Goal: Task Accomplishment & Management: Manage account settings

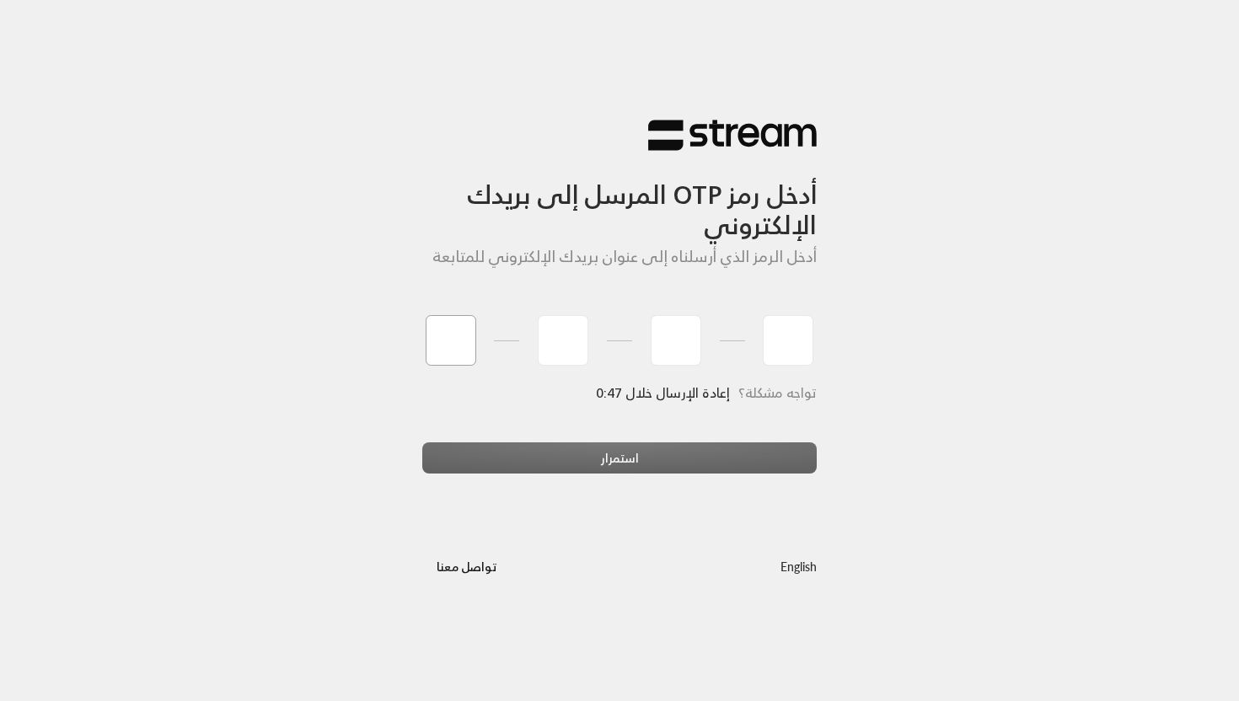
type input "0"
type input "1"
type input "7"
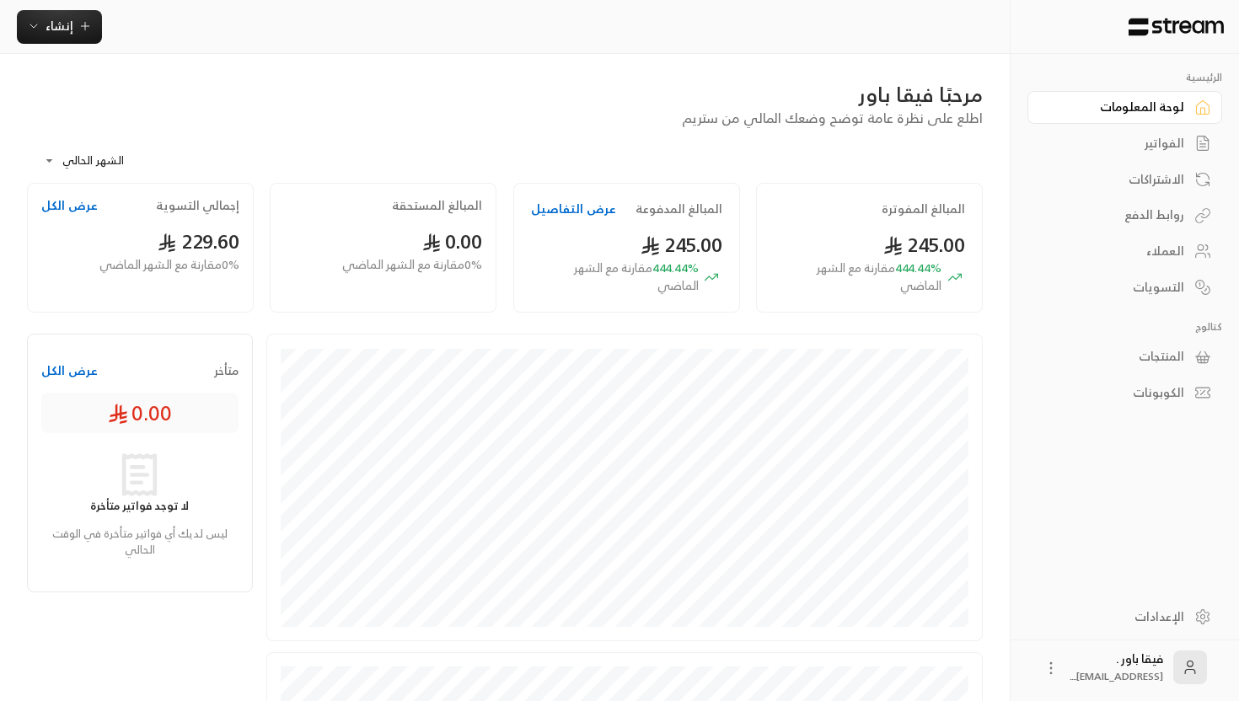
click at [1177, 613] on div "الإعدادات" at bounding box center [1116, 616] width 136 height 17
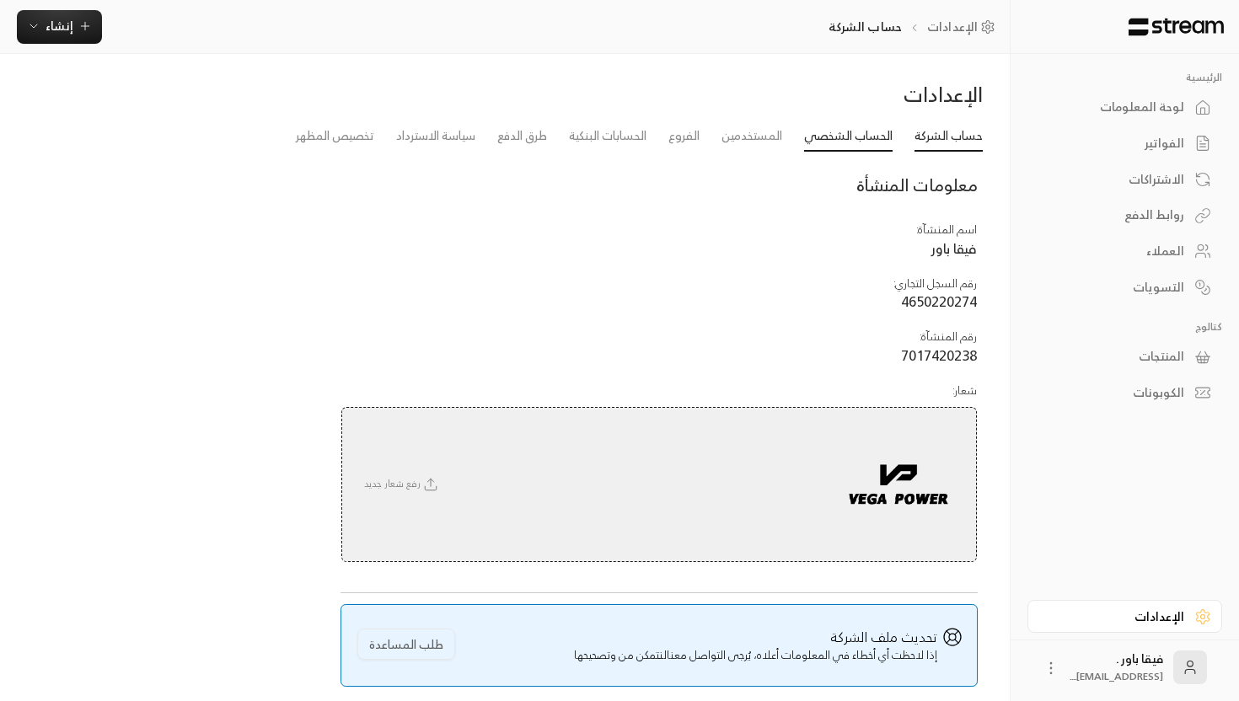
click at [843, 140] on link "الحساب الشخصي" at bounding box center [848, 136] width 88 height 30
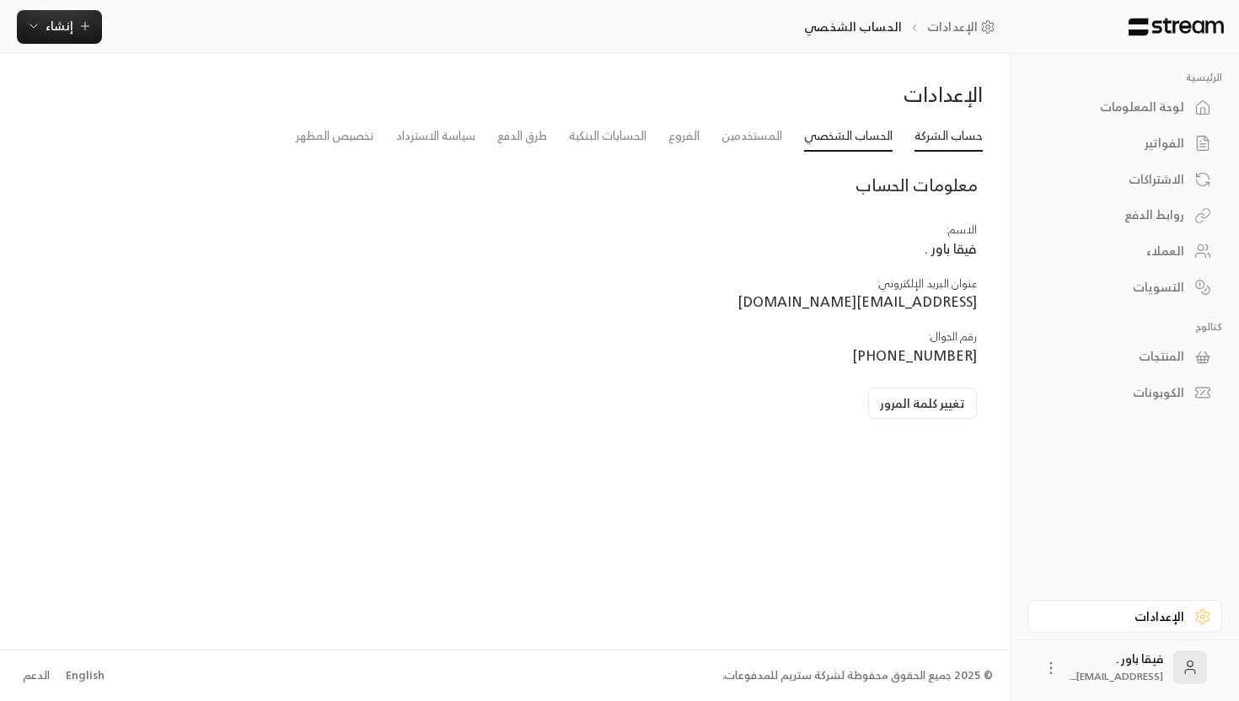
click at [936, 144] on link "حساب الشركة" at bounding box center [948, 136] width 68 height 30
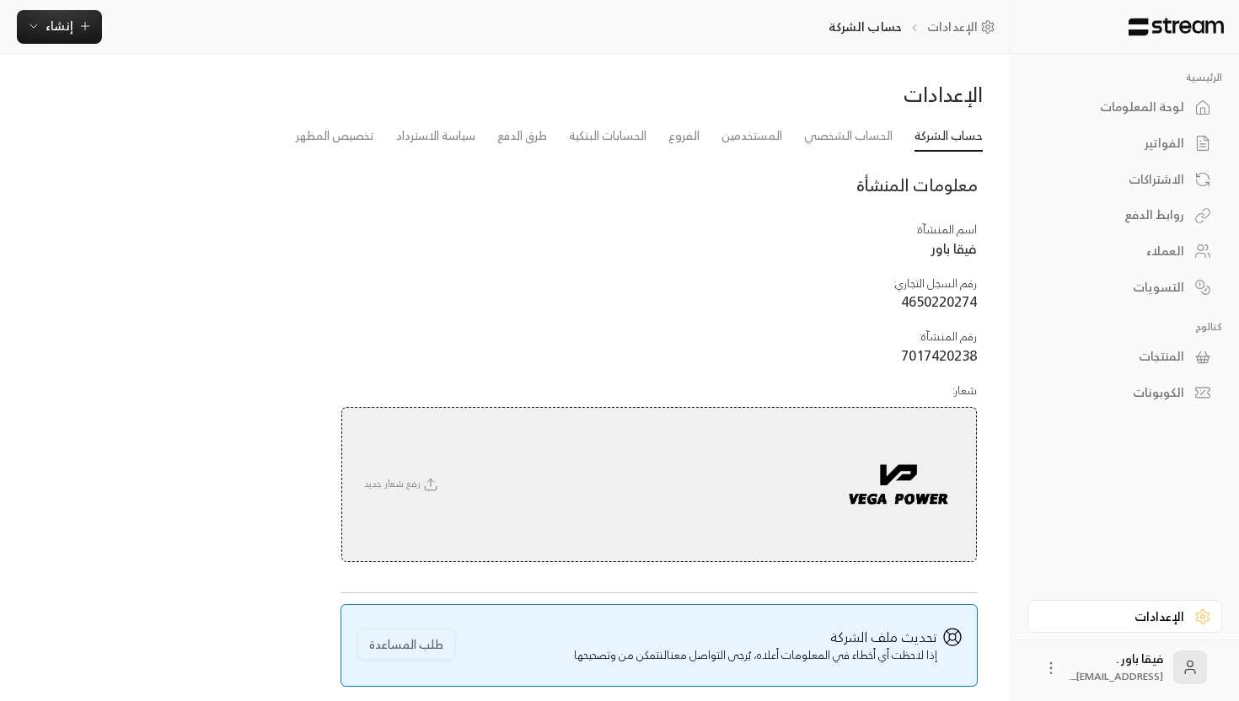
click at [783, 136] on li "المستخدمين" at bounding box center [751, 136] width 83 height 30
click at [743, 136] on link "المستخدمين" at bounding box center [751, 136] width 61 height 30
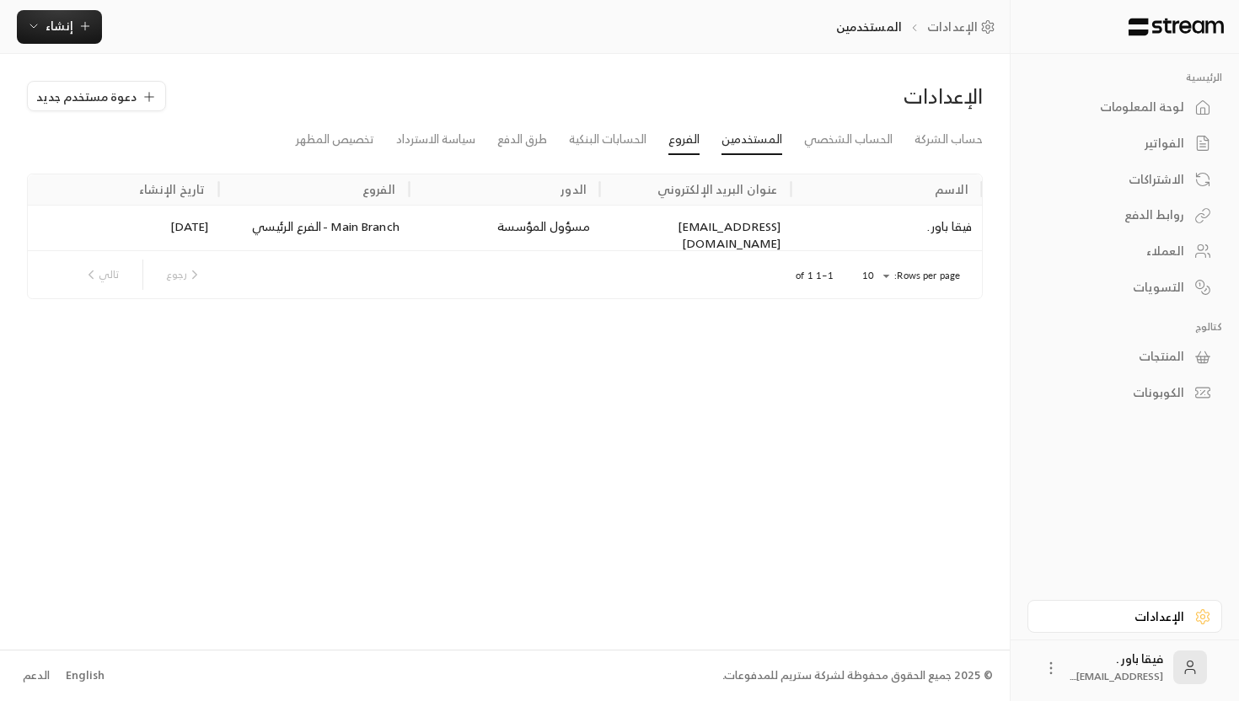
click at [687, 137] on link "الفروع" at bounding box center [683, 140] width 31 height 30
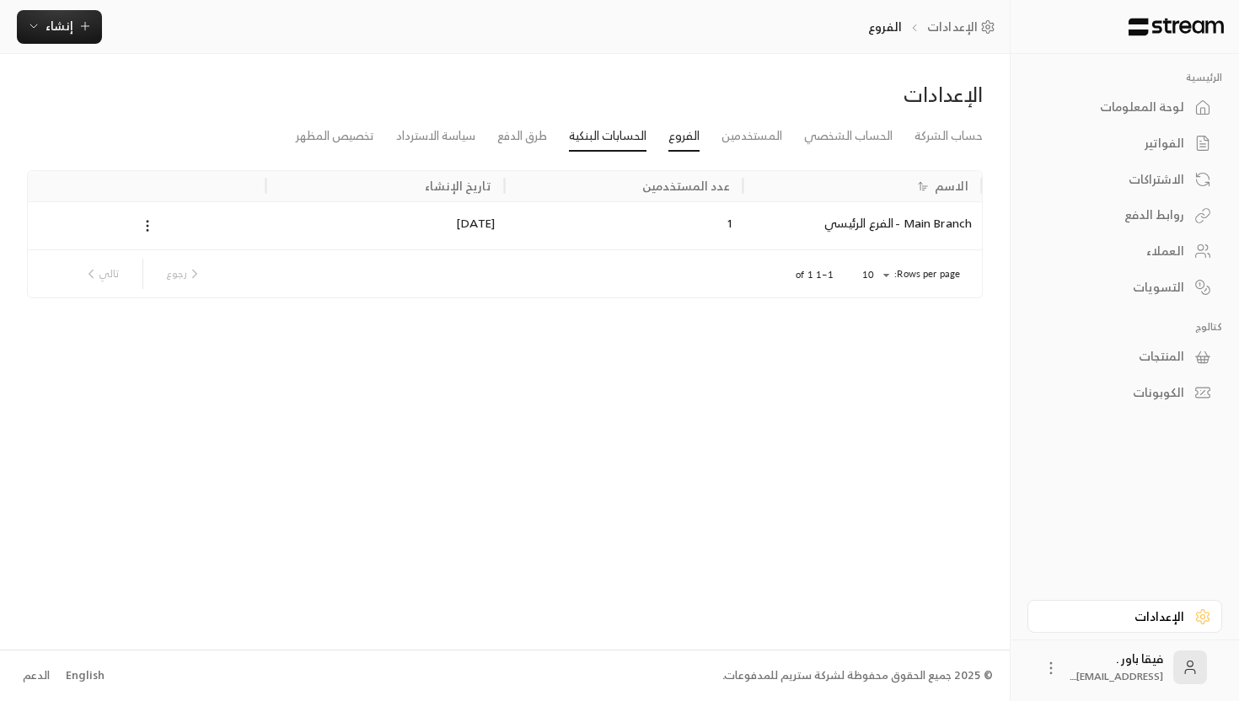
click at [613, 135] on link "الحسابات البنكية" at bounding box center [608, 136] width 78 height 30
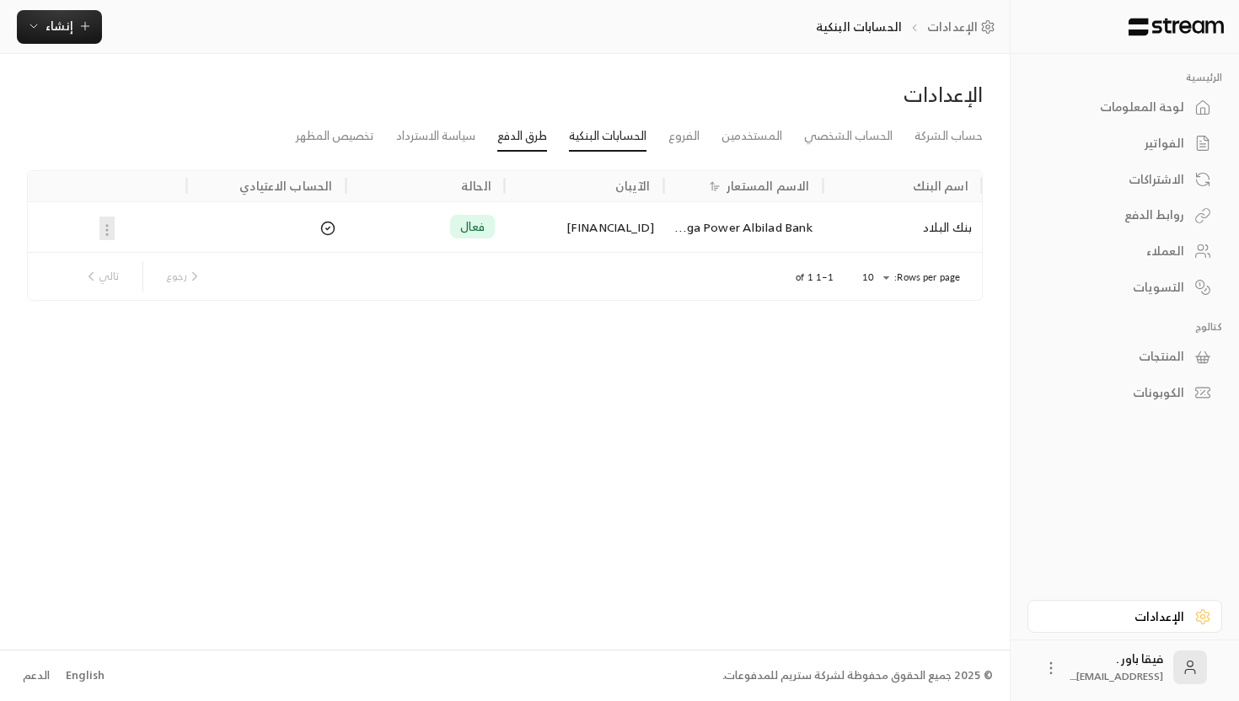
click at [526, 128] on link "طرق الدفع" at bounding box center [522, 136] width 50 height 30
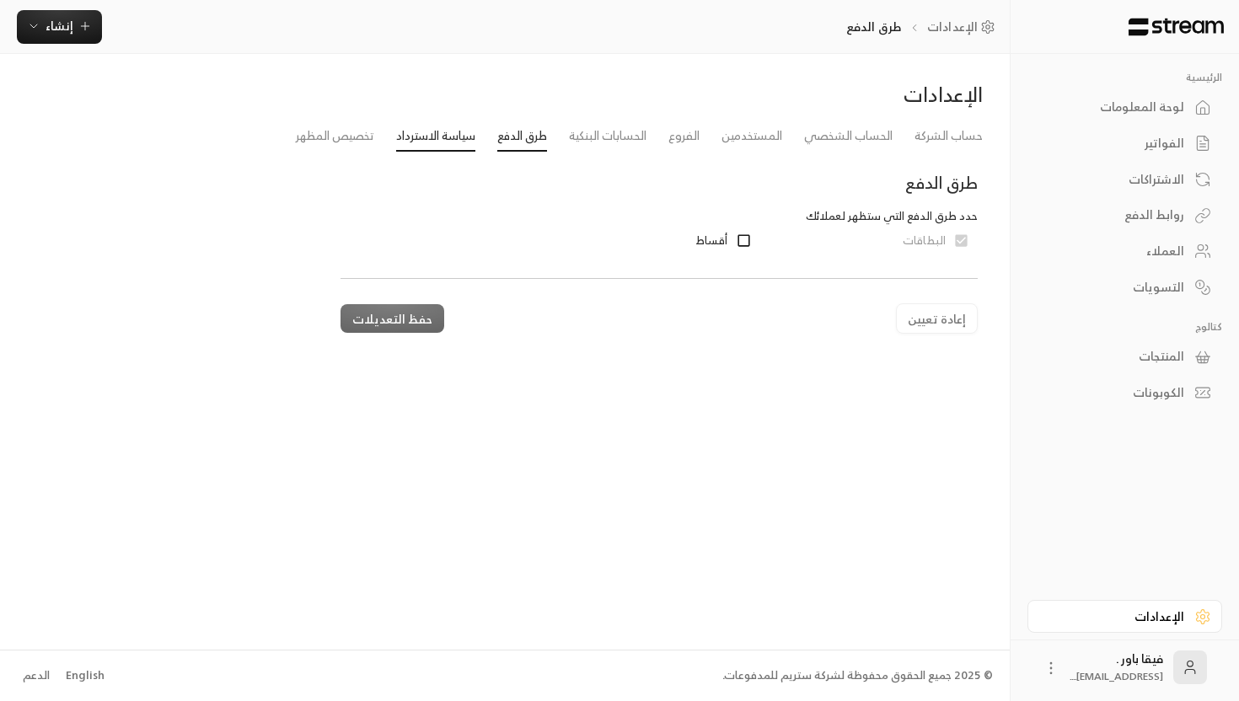
click at [464, 134] on link "سياسة الاسترداد" at bounding box center [435, 136] width 79 height 30
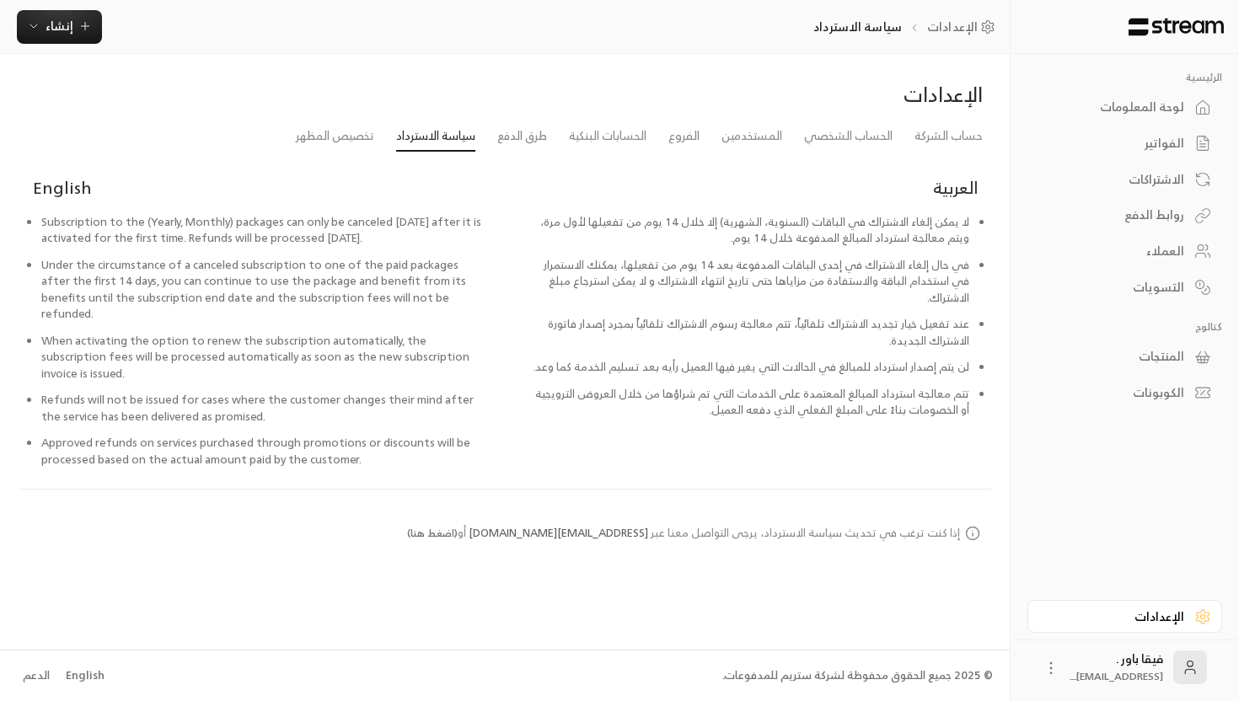
click at [1156, 663] on div "فيقا باور . [EMAIL_ADDRESS]...." at bounding box center [1116, 667] width 94 height 34
click at [1042, 661] on icon at bounding box center [1050, 668] width 17 height 17
click at [1093, 514] on div at bounding box center [619, 350] width 1239 height 701
click at [1111, 615] on div "الإعدادات" at bounding box center [1116, 616] width 136 height 17
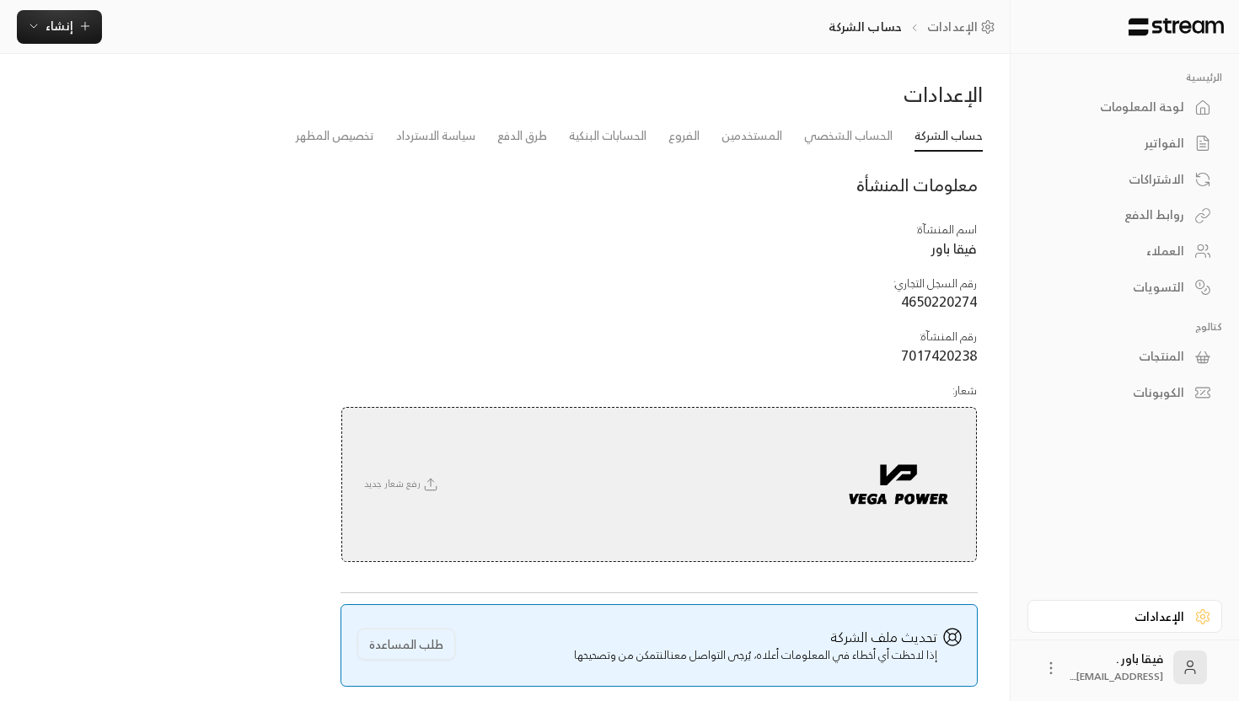
click at [1179, 223] on div "روابط الدفع" at bounding box center [1116, 214] width 136 height 17
